Goal: Use online tool/utility: Utilize a website feature to perform a specific function

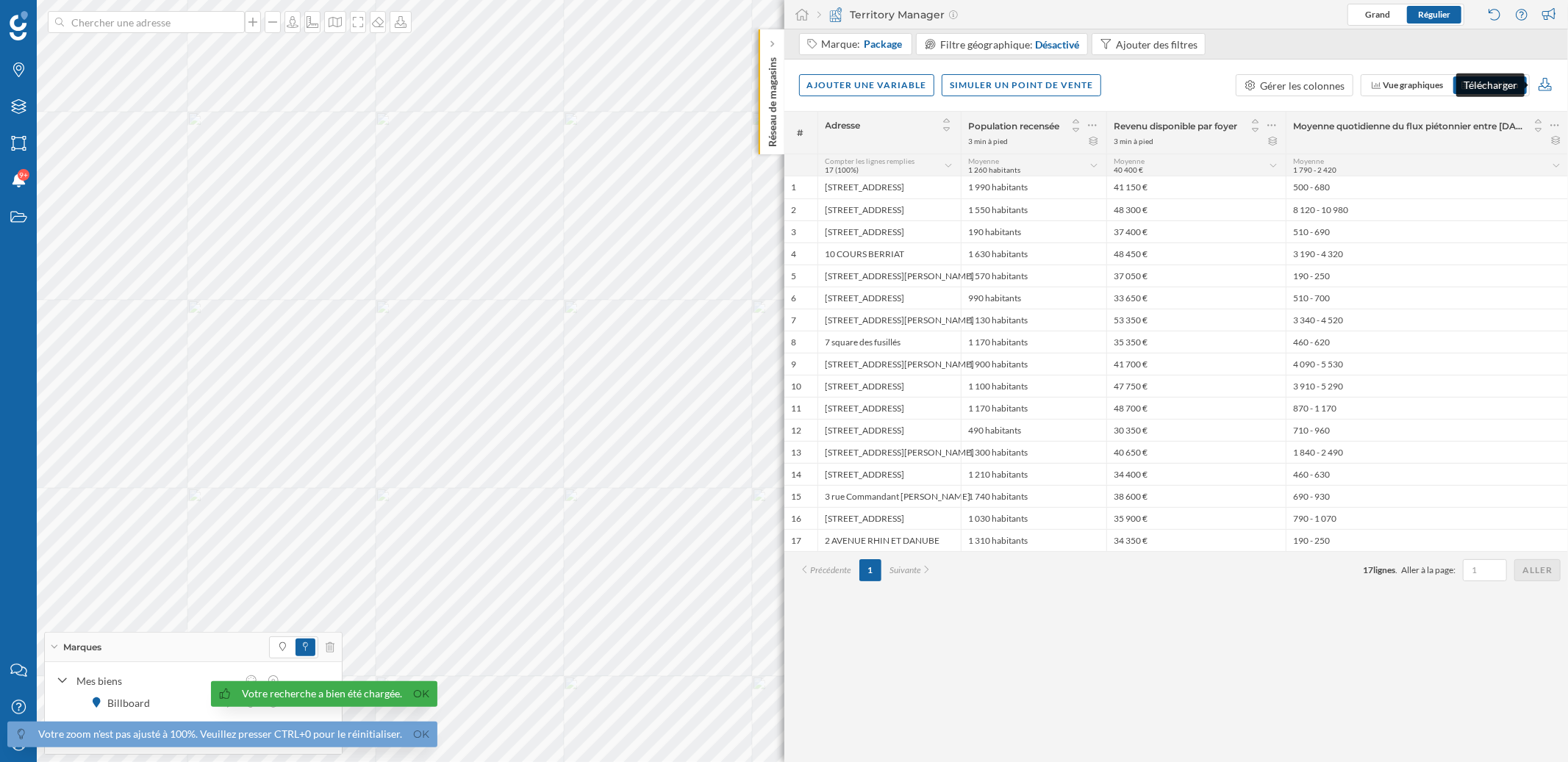
click at [1547, 81] on icon at bounding box center [1544, 84] width 17 height 13
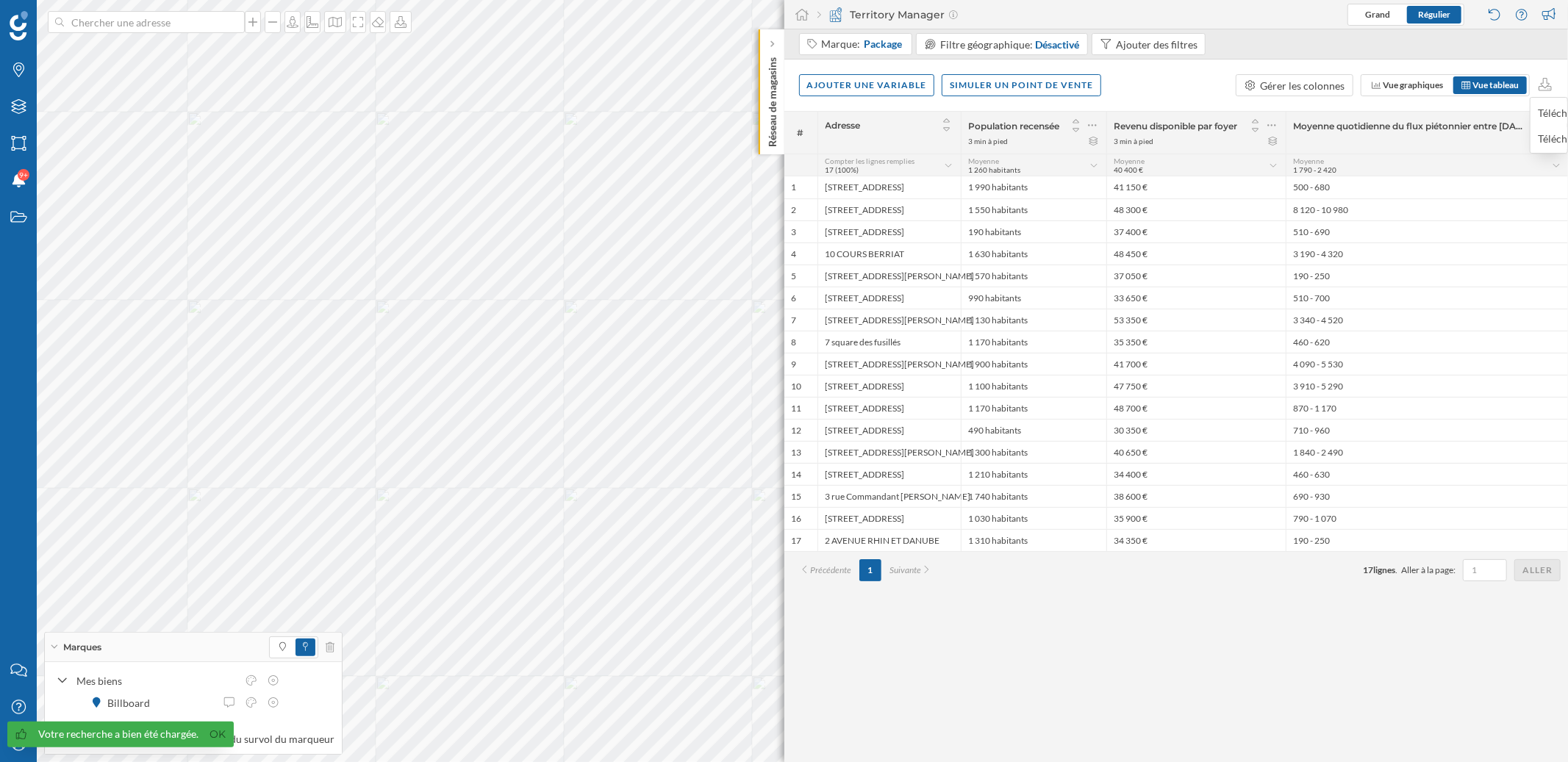
click at [1297, 58] on div "Marque: Package Filtre géographique: Désactivé Ajouter des filtres" at bounding box center [1176, 45] width 784 height 31
click at [891, 86] on div "Ajouter une variable" at bounding box center [867, 84] width 136 height 22
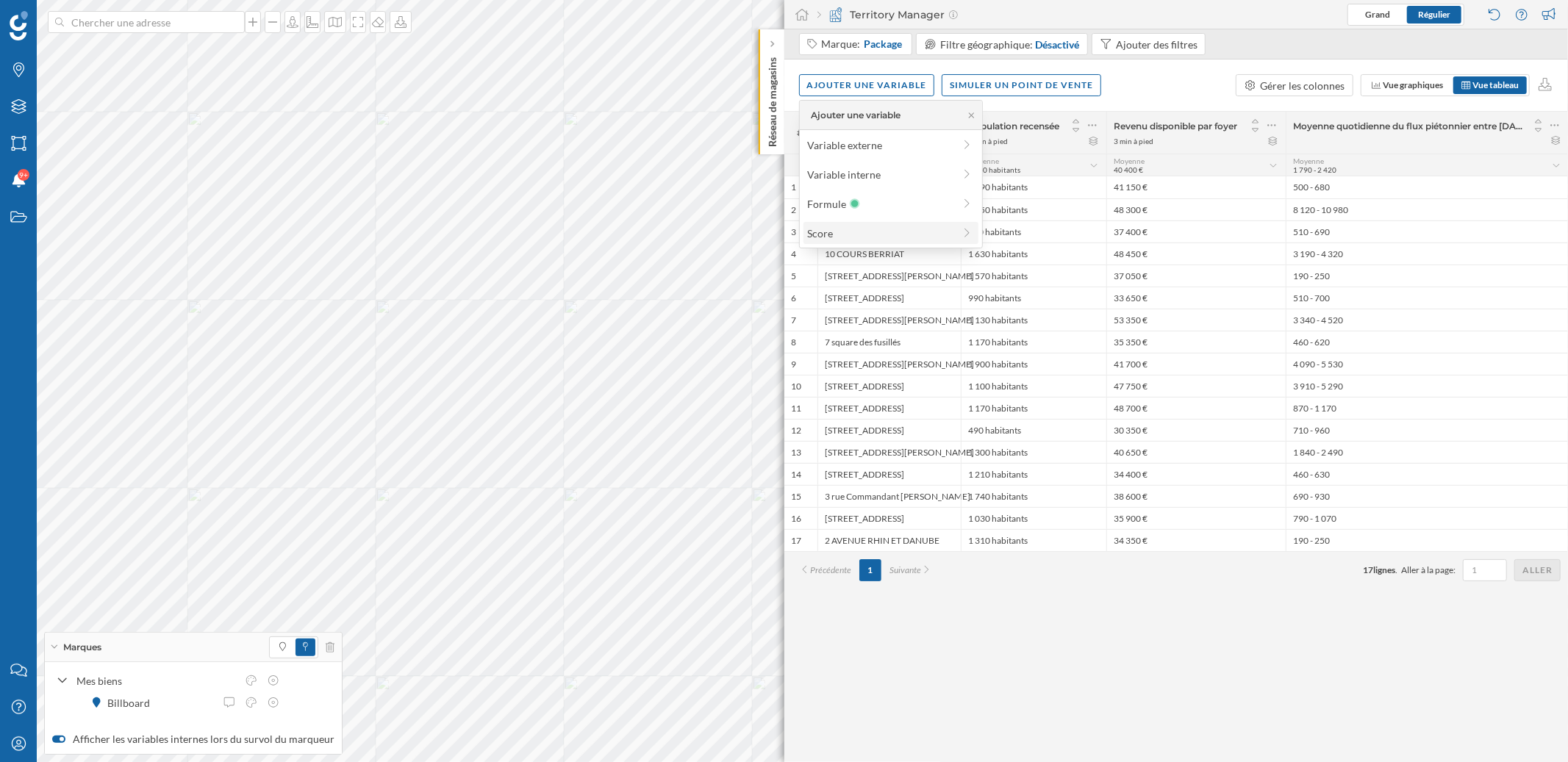
click at [878, 236] on div "Score" at bounding box center [880, 233] width 147 height 16
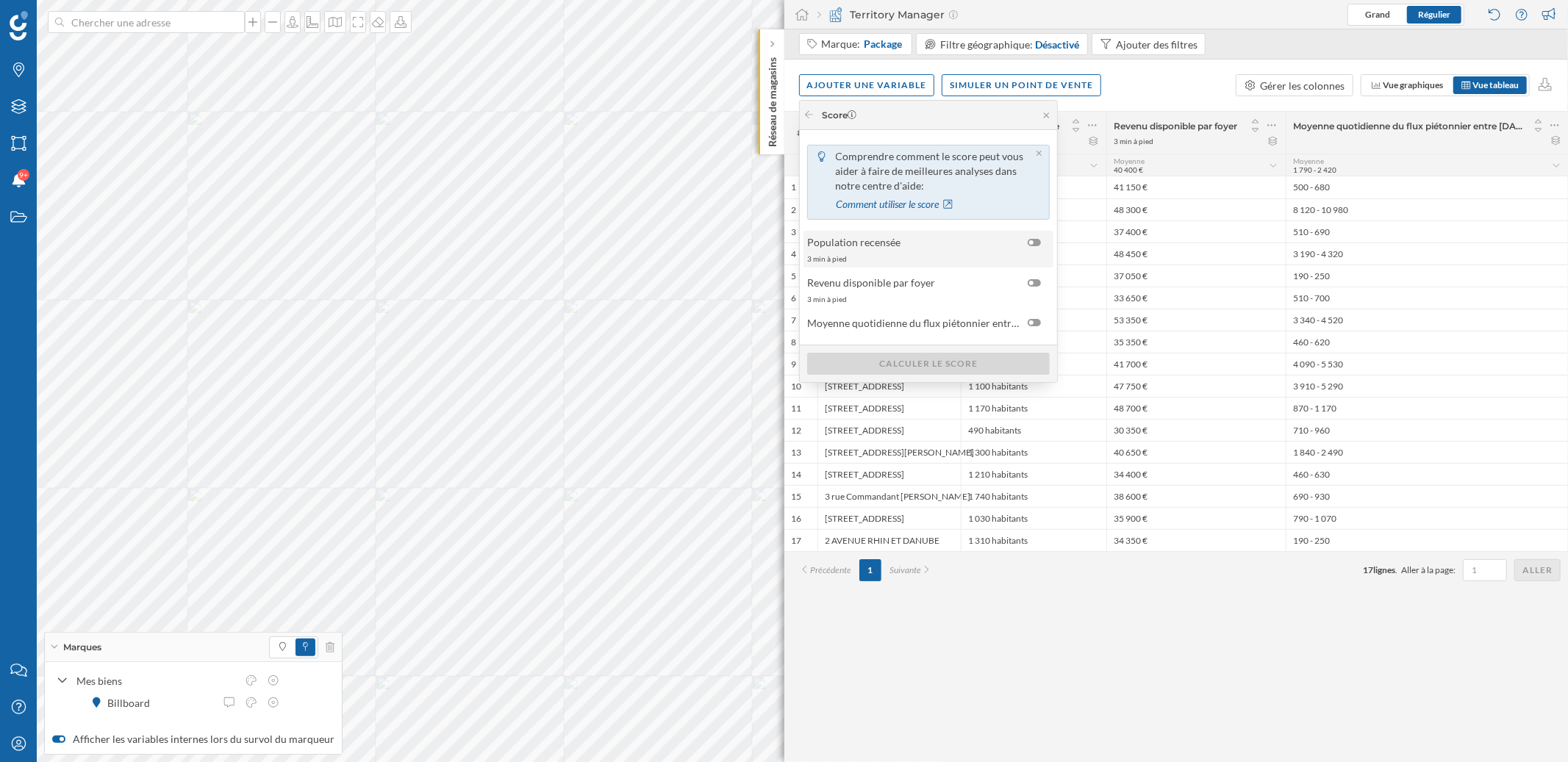
click at [889, 257] on div "3 min à pied" at bounding box center [927, 258] width 241 height 10
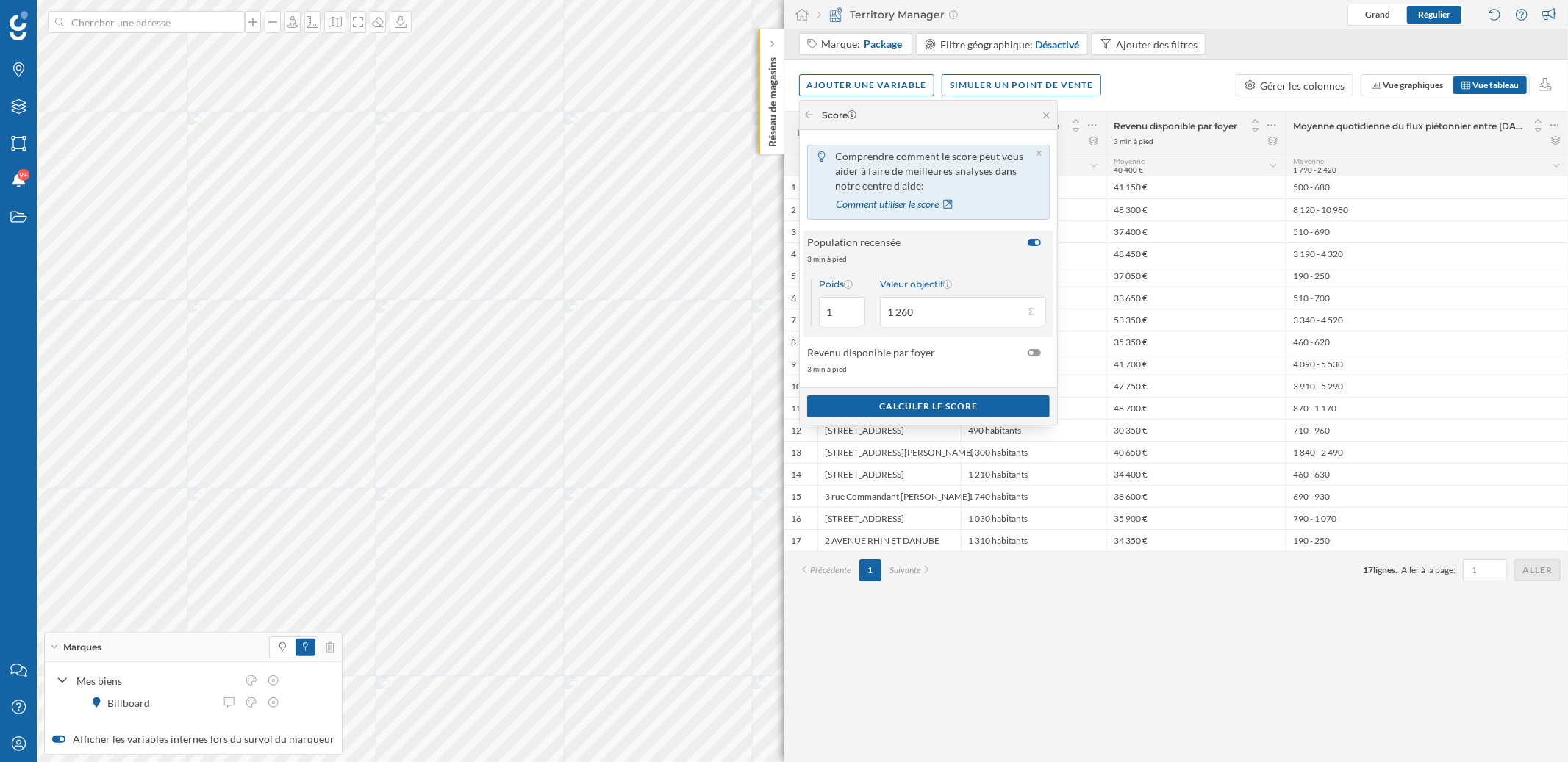
click at [889, 285] on div "Valeur objectif" at bounding box center [963, 284] width 166 height 11
click at [889, 297] on input "1 260" at bounding box center [952, 312] width 144 height 30
click at [890, 359] on span "Revenu disponible par foyer" at bounding box center [870, 353] width 127 height 16
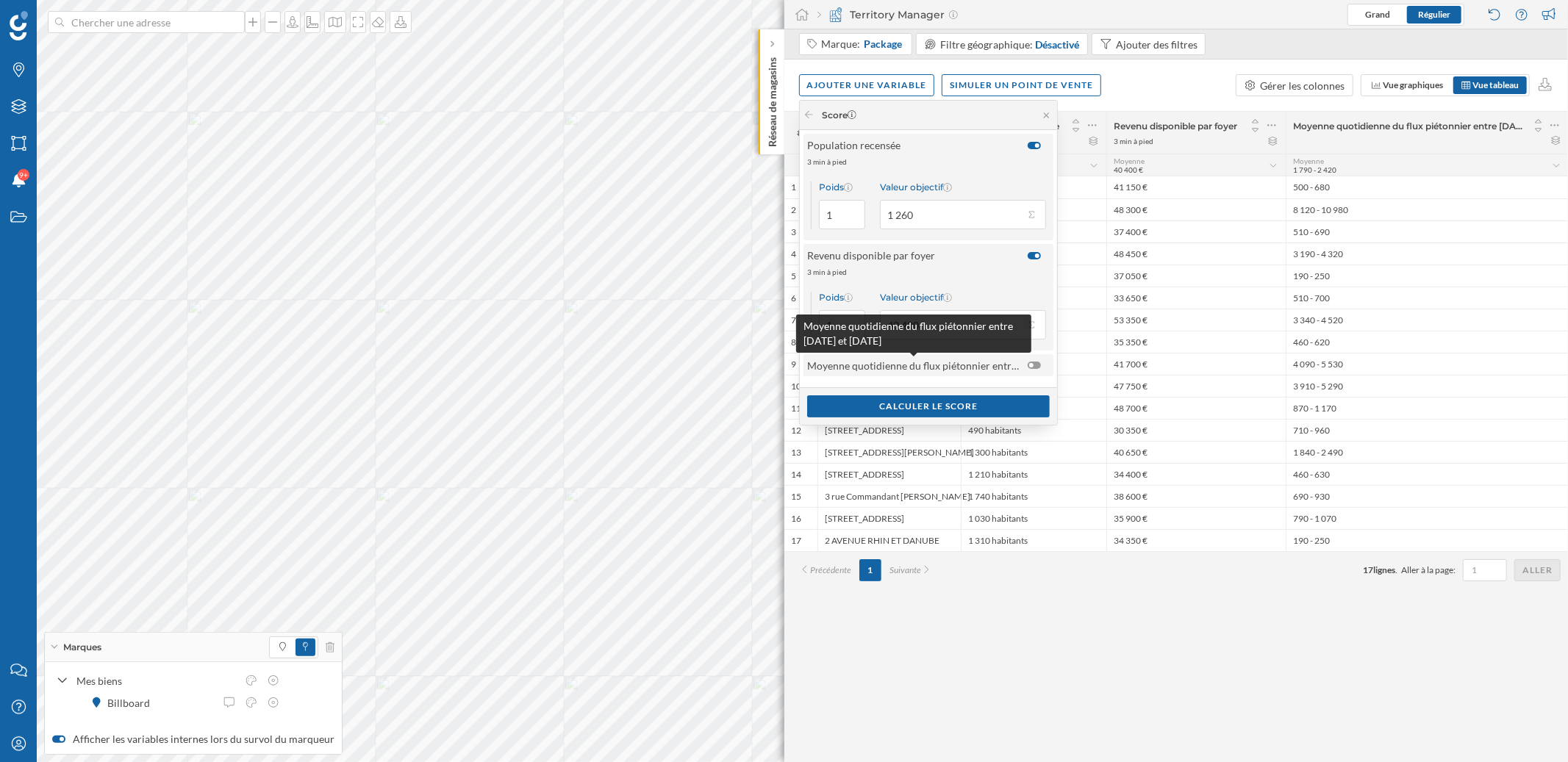
click at [995, 365] on span "Moyenne quotidienne du flux piétonnier entre [DATE] et [DATE]" at bounding box center [913, 366] width 213 height 16
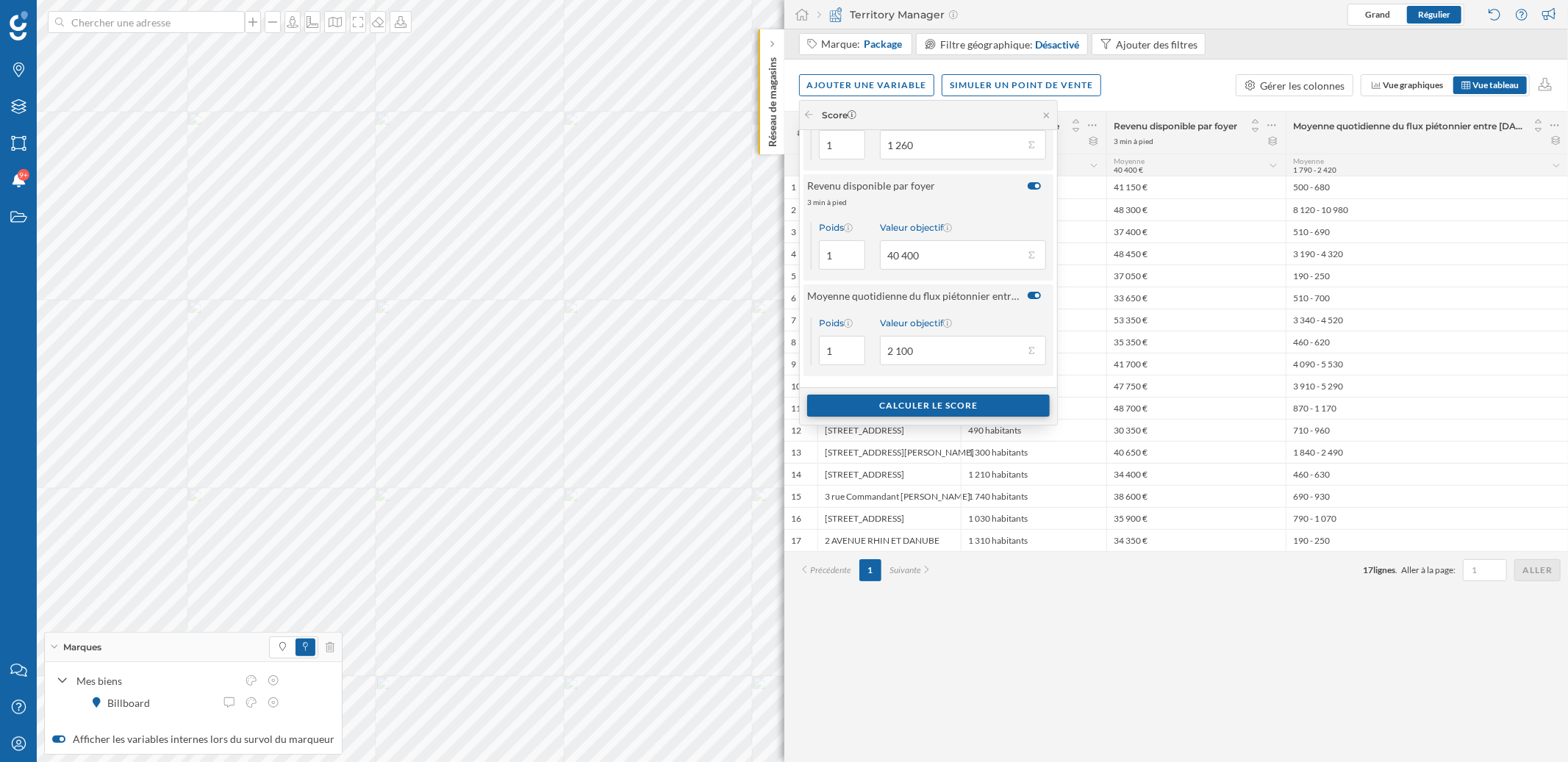
click at [993, 402] on div "Calculer le score" at bounding box center [928, 405] width 243 height 22
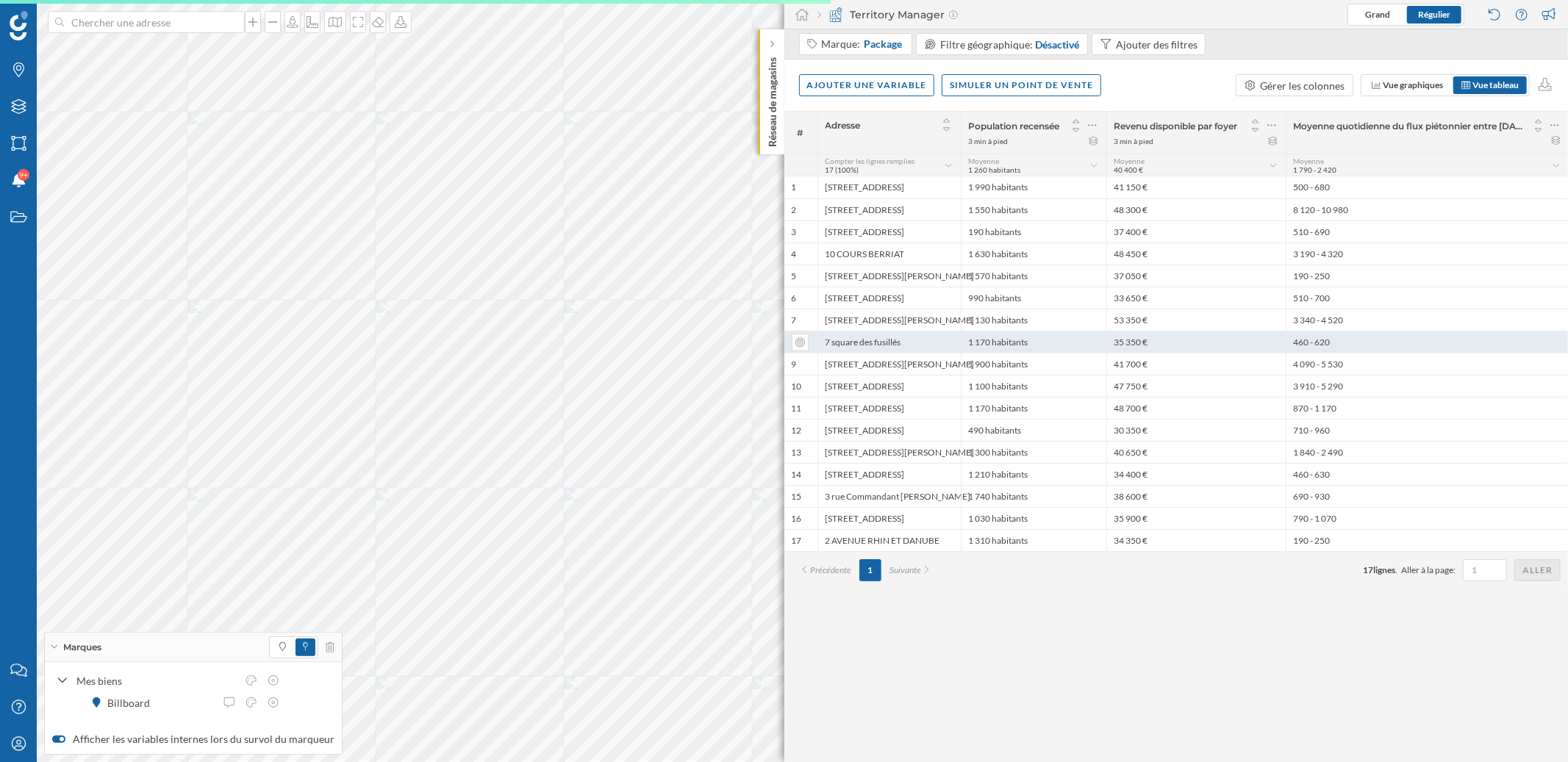
scroll to position [0, 0]
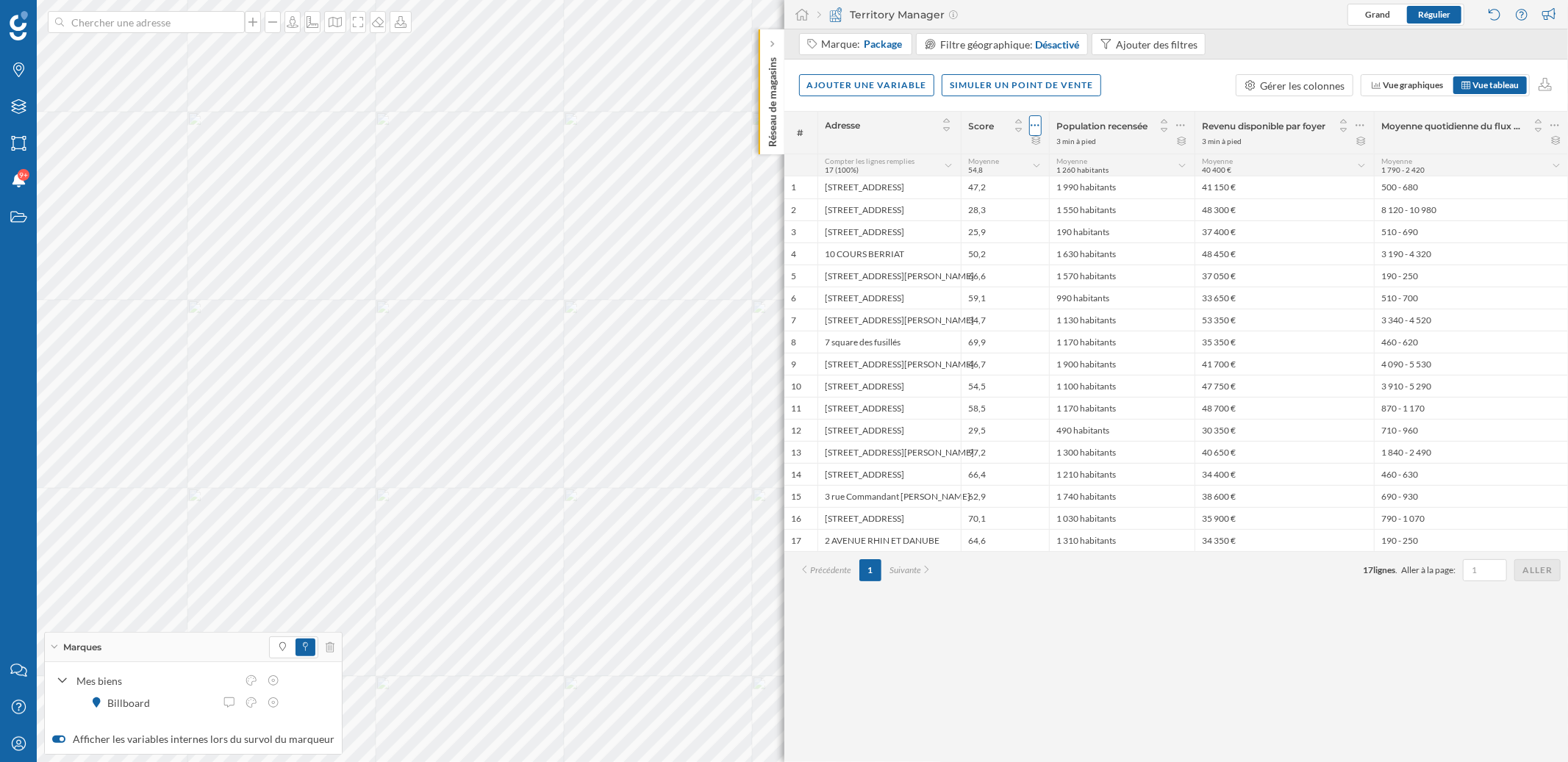
click at [1034, 129] on icon at bounding box center [1035, 126] width 10 height 15
click at [1019, 130] on icon at bounding box center [1018, 130] width 13 height 10
click at [1034, 124] on icon at bounding box center [1035, 126] width 10 height 15
click at [1125, 95] on div "Ajouter une variable Simuler un point de vente Gérer les colonnes Vue graphique…" at bounding box center [1176, 85] width 784 height 51
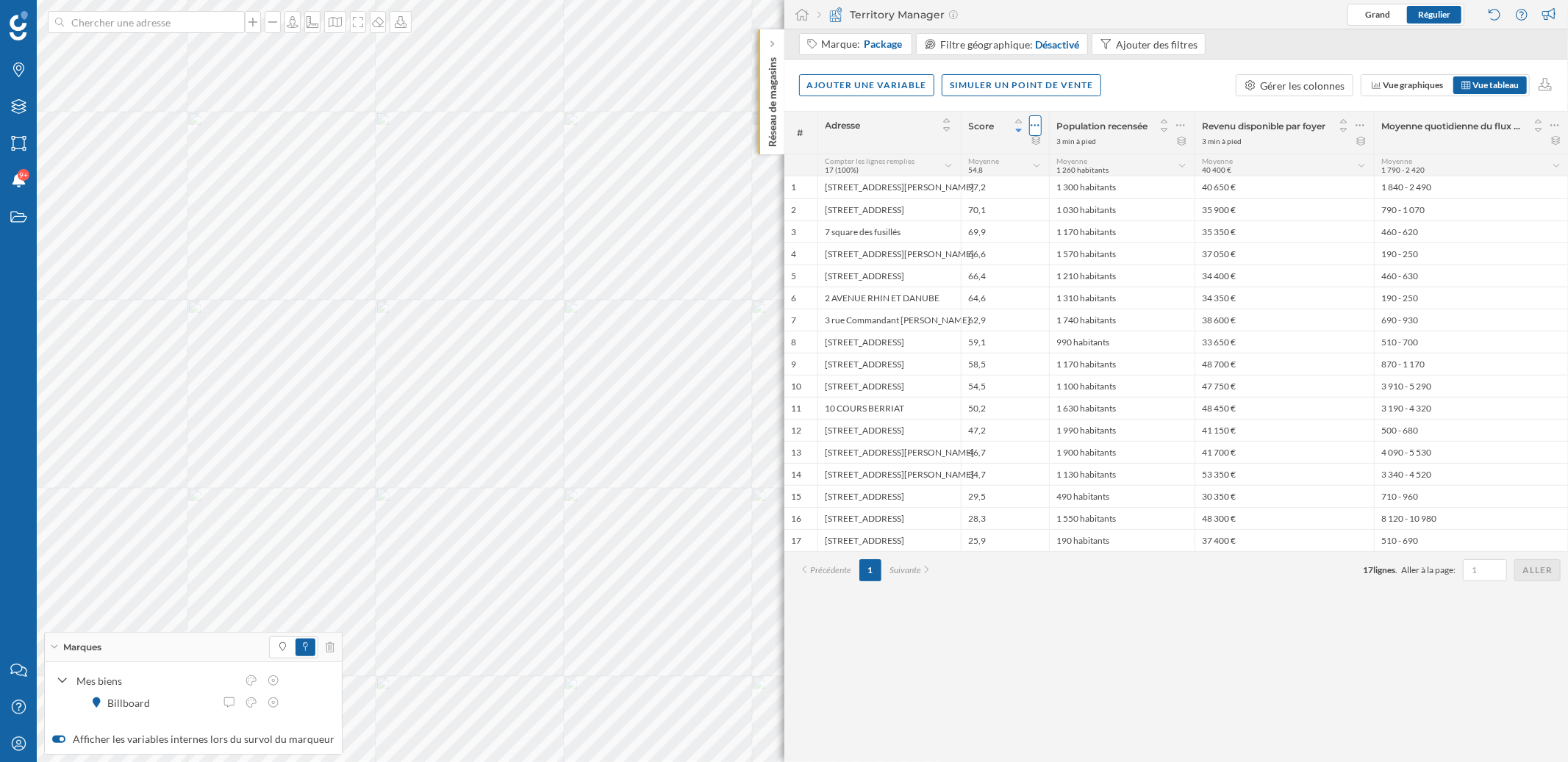
click at [1040, 125] on div at bounding box center [1035, 126] width 12 height 21
click at [1157, 94] on div "Ajouter une variable Simuler un point de vente Gérer les colonnes Vue graphique…" at bounding box center [1176, 85] width 784 height 51
click at [872, 87] on div "Ajouter une variable" at bounding box center [867, 84] width 136 height 22
click at [865, 205] on div "Formule" at bounding box center [880, 204] width 147 height 16
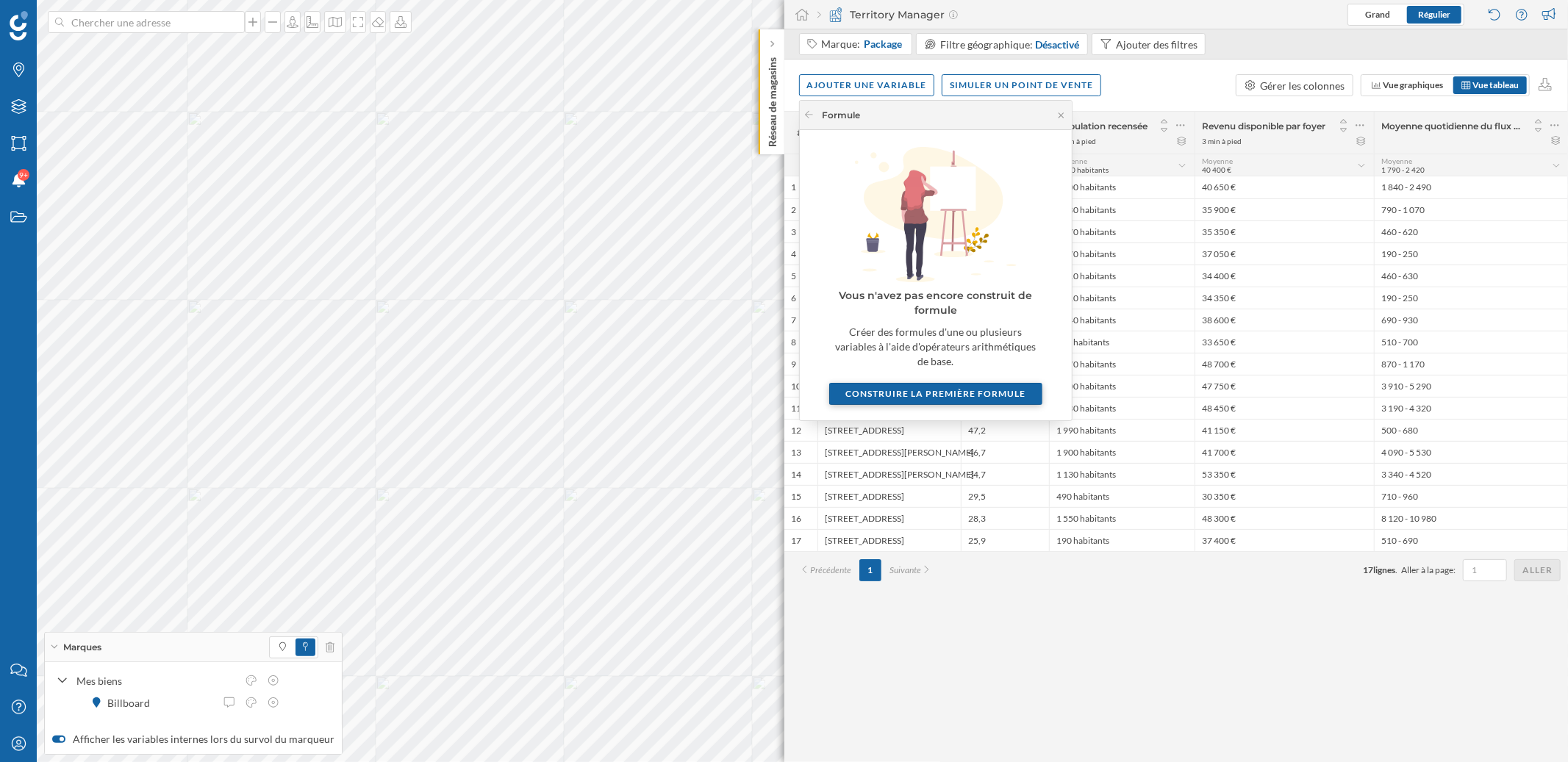
click at [911, 383] on div "Construire la première formule" at bounding box center [936, 394] width 213 height 22
